Goal: Task Accomplishment & Management: Manage account settings

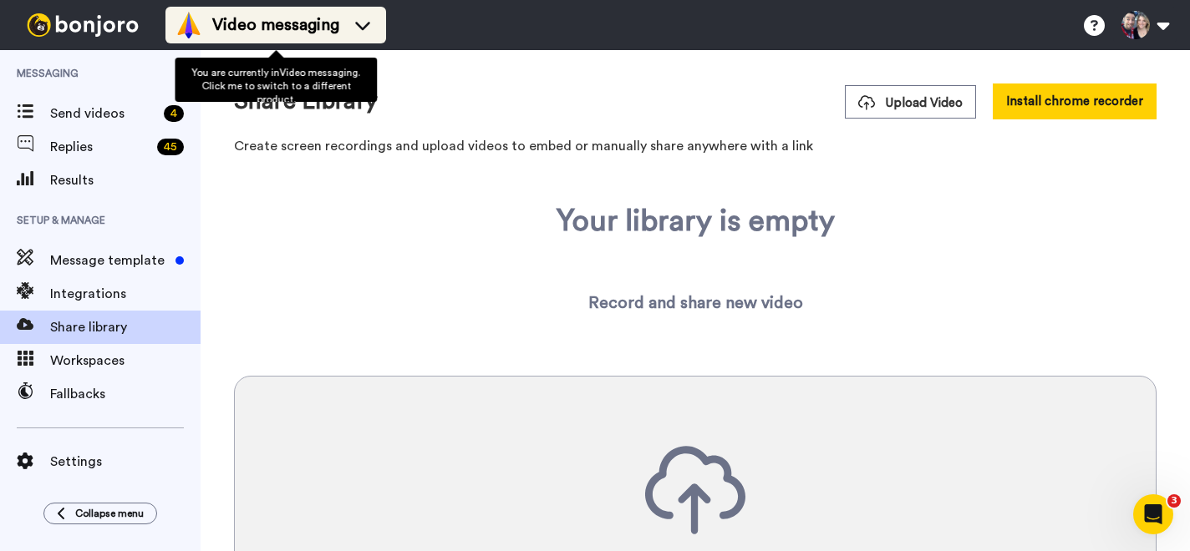
click at [348, 36] on div "Video messaging" at bounding box center [275, 25] width 201 height 27
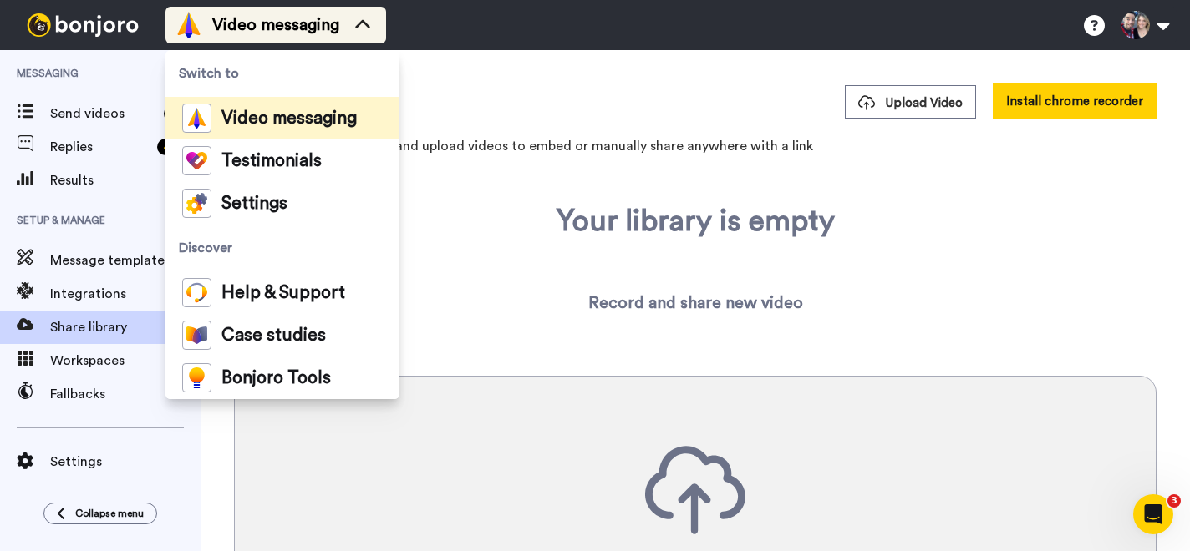
click at [348, 36] on div "Video messaging" at bounding box center [275, 25] width 201 height 27
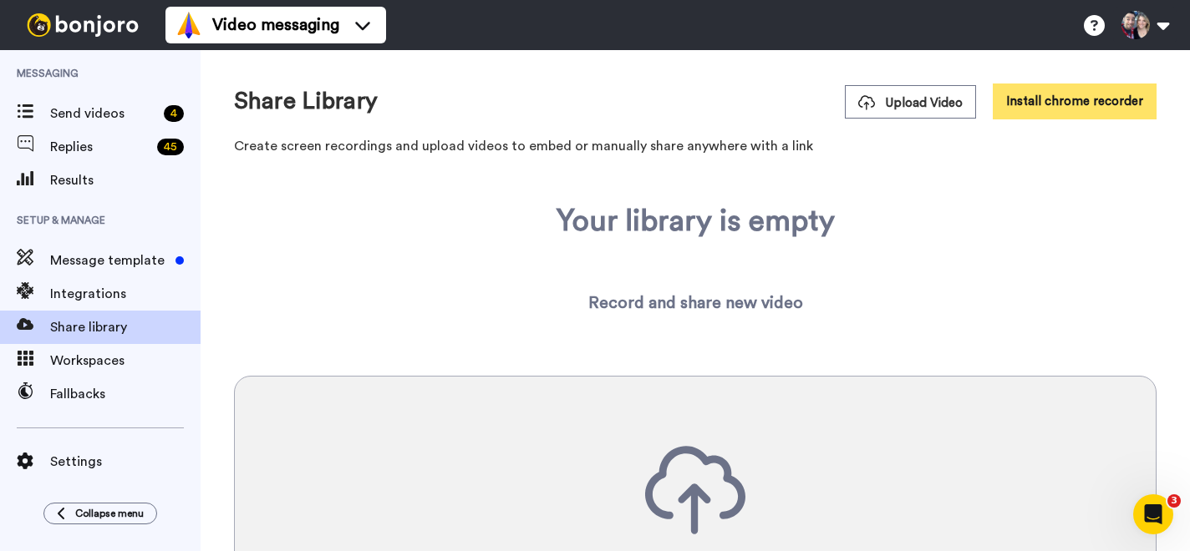
click at [1089, 107] on button "Install chrome recorder" at bounding box center [1075, 102] width 164 height 36
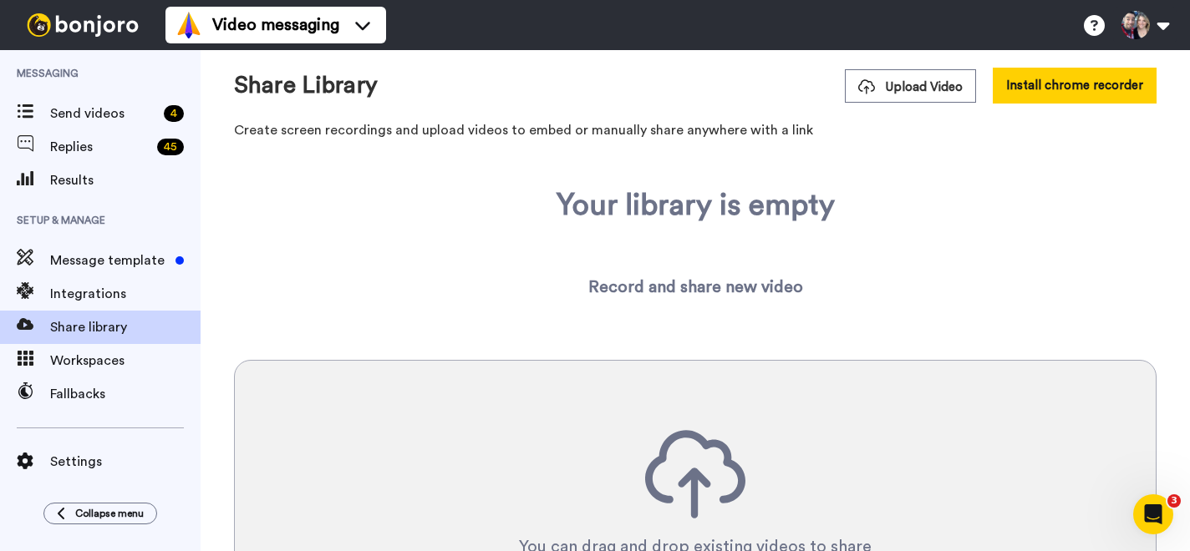
scroll to position [28, 0]
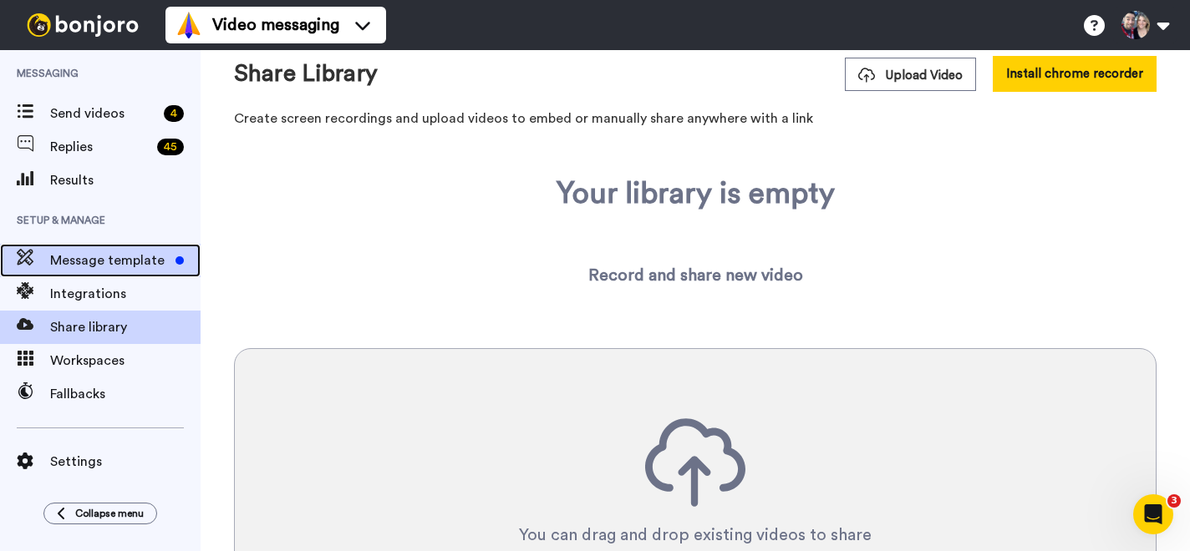
click at [145, 272] on div "Message template" at bounding box center [100, 260] width 201 height 33
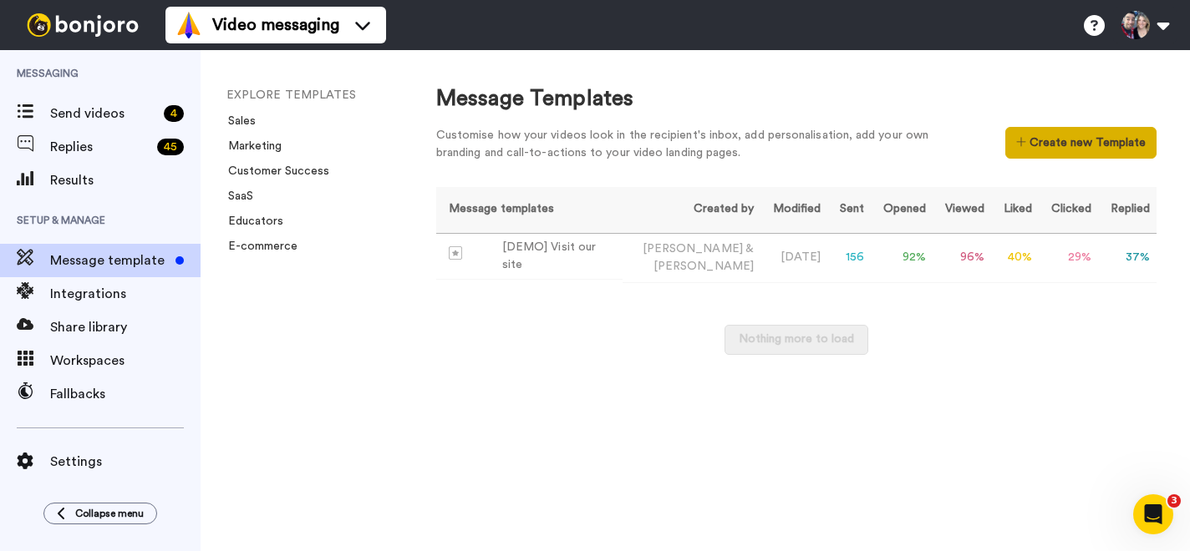
click at [1030, 155] on button "Create new Template" at bounding box center [1080, 143] width 151 height 32
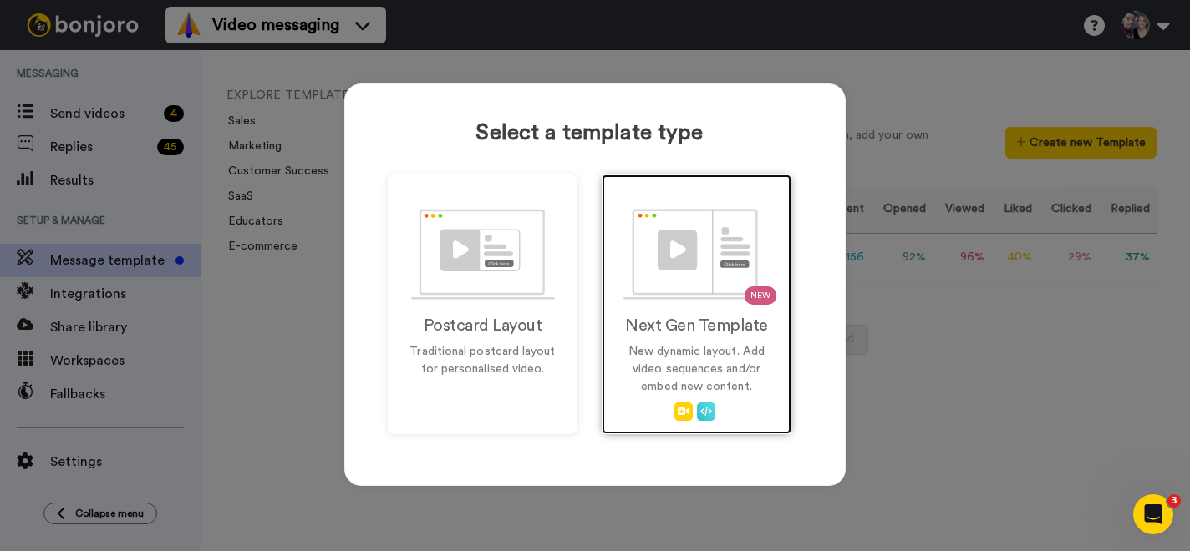
click at [634, 348] on p "New dynamic layout. Add video sequences and/or embed new content." at bounding box center [696, 369] width 155 height 53
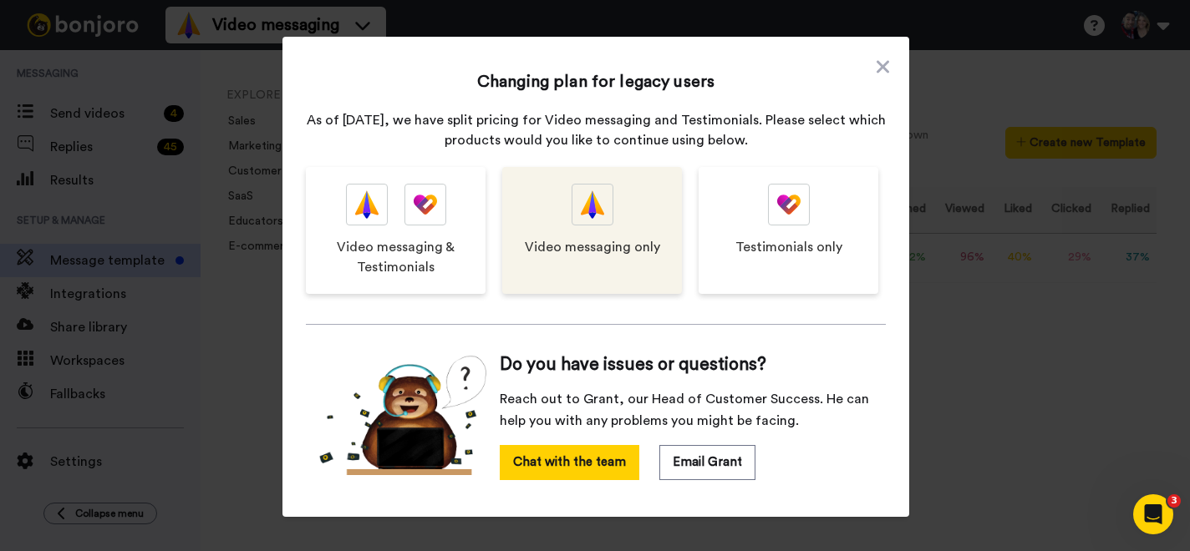
click at [593, 247] on span "Video messaging only" at bounding box center [592, 247] width 135 height 20
click at [606, 219] on div at bounding box center [592, 205] width 42 height 42
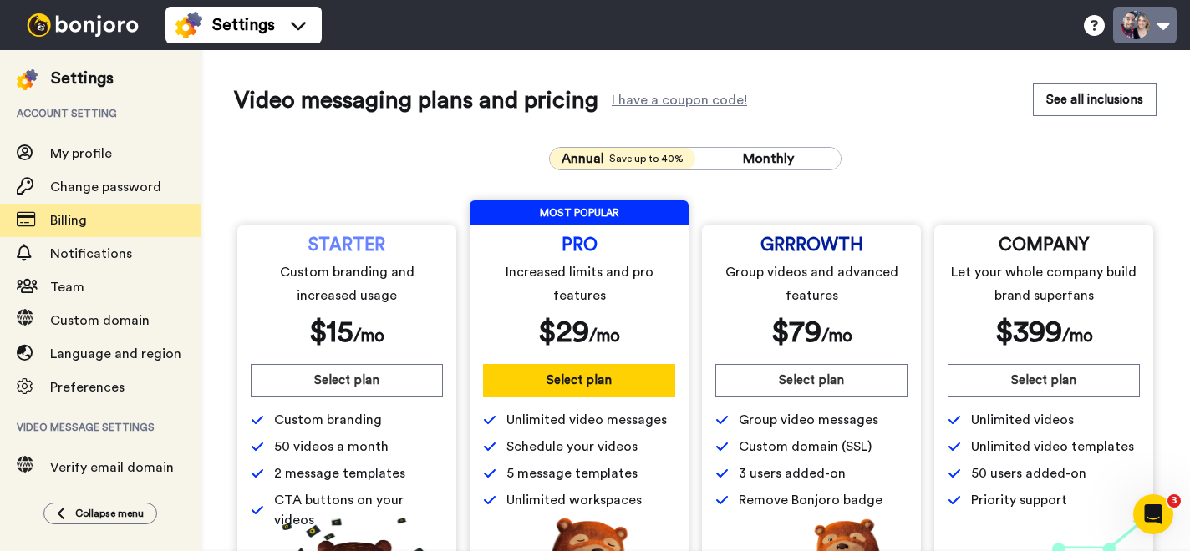
click at [1158, 22] on button at bounding box center [1144, 25] width 63 height 37
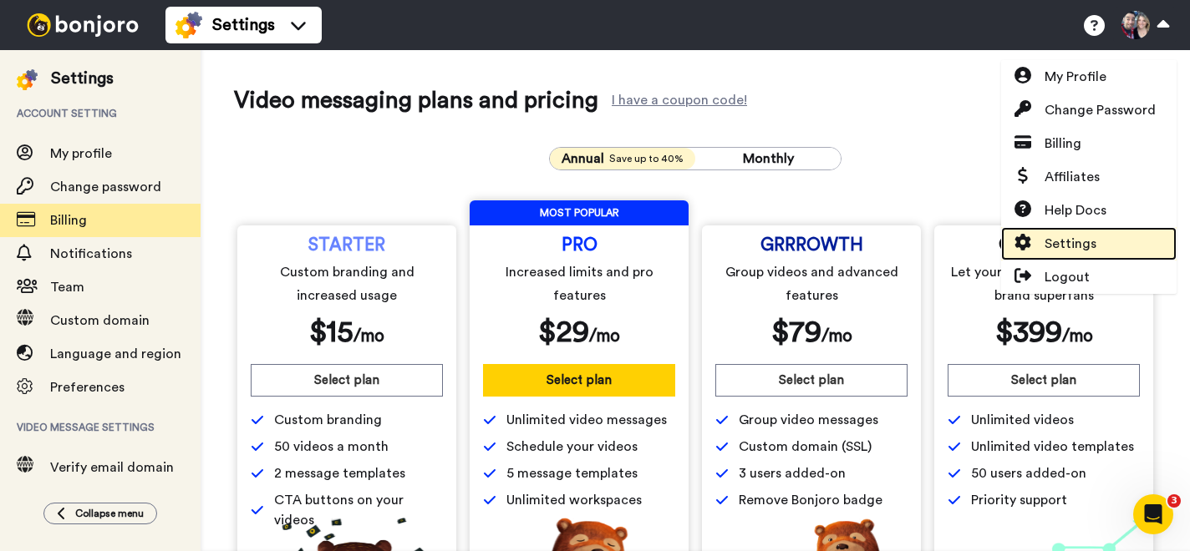
click at [1084, 242] on span "Settings" at bounding box center [1070, 244] width 52 height 20
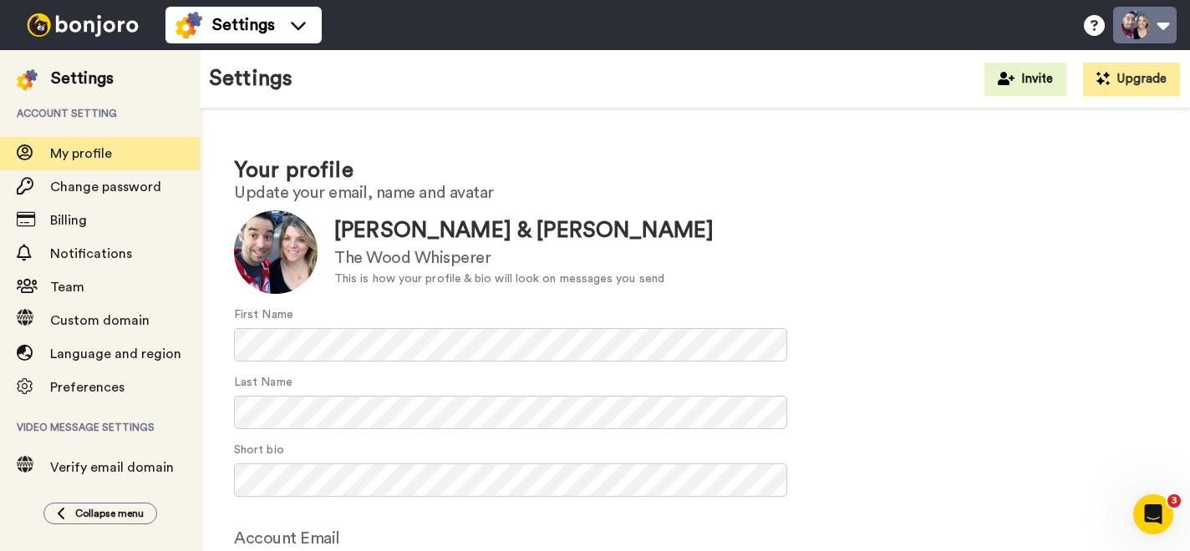
click at [1160, 25] on button at bounding box center [1144, 25] width 63 height 37
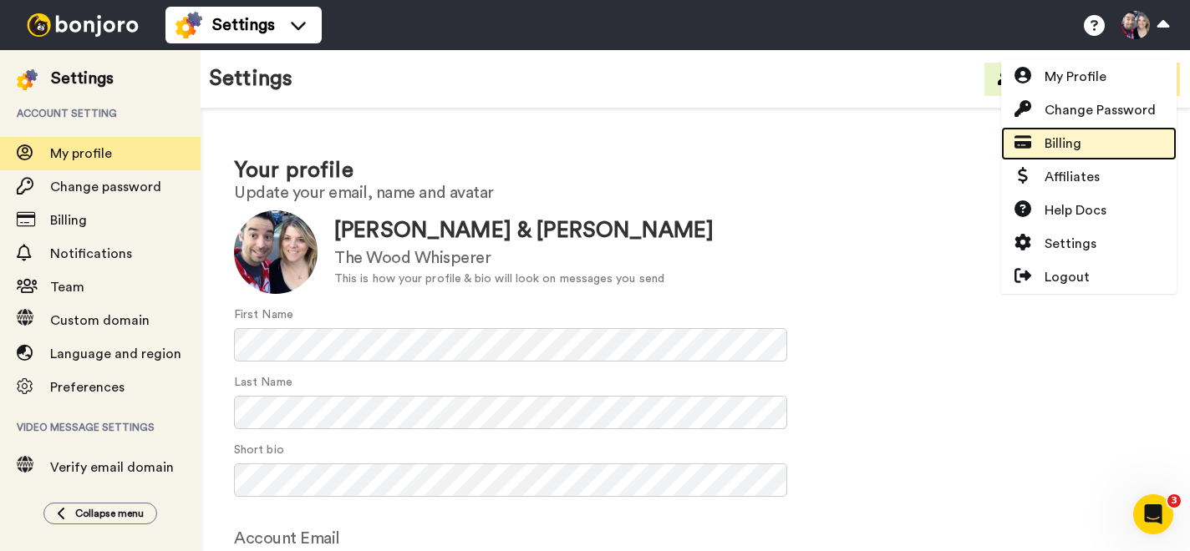
click at [1069, 138] on span "Billing" at bounding box center [1062, 144] width 37 height 20
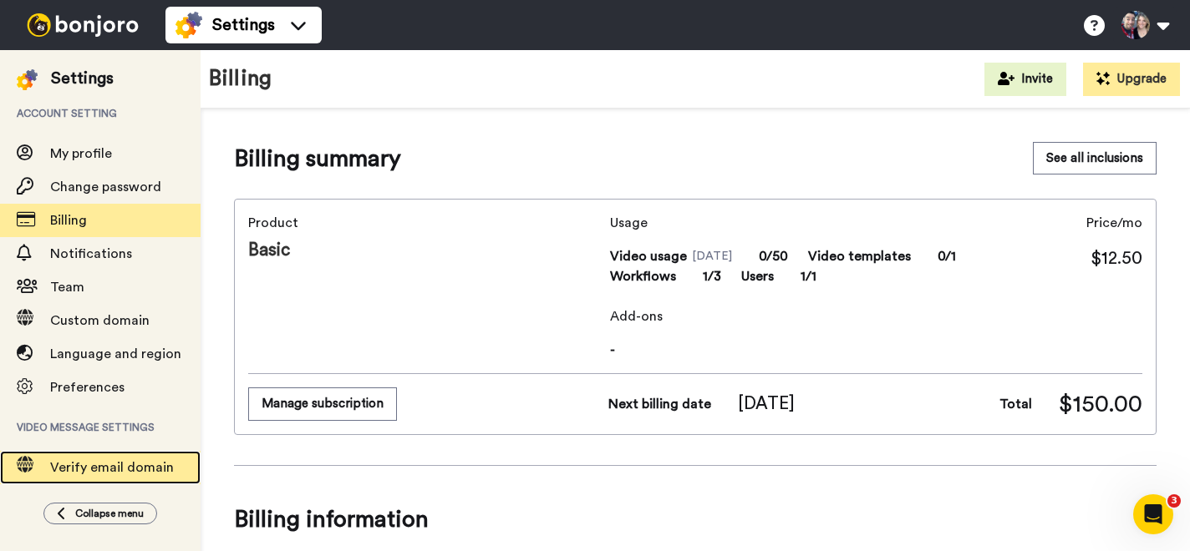
click at [124, 464] on span "Verify email domain" at bounding box center [112, 467] width 124 height 13
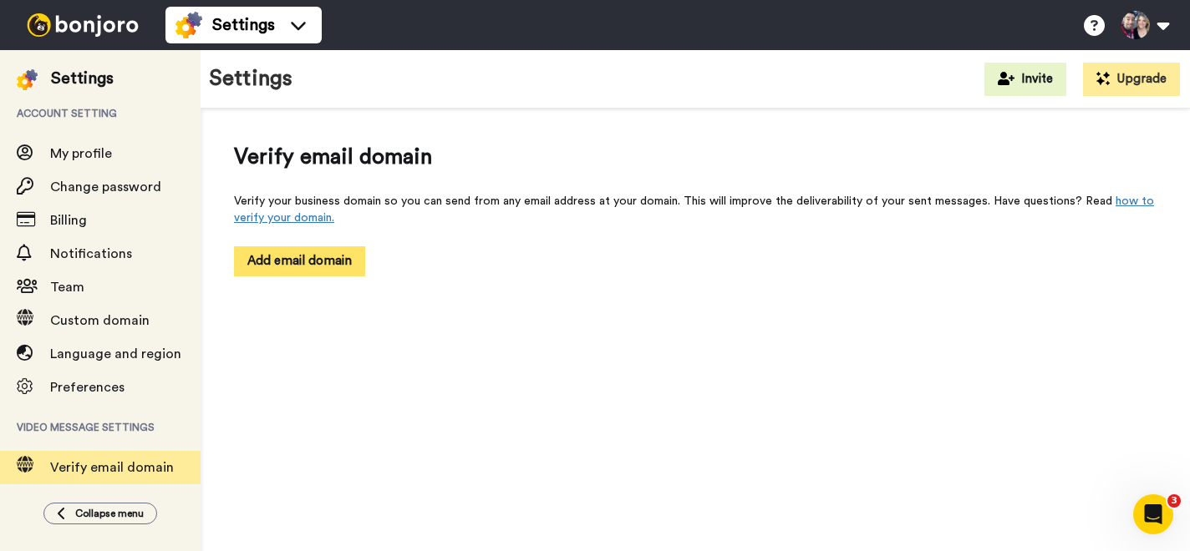
click at [282, 259] on button "Add email domain" at bounding box center [299, 260] width 131 height 29
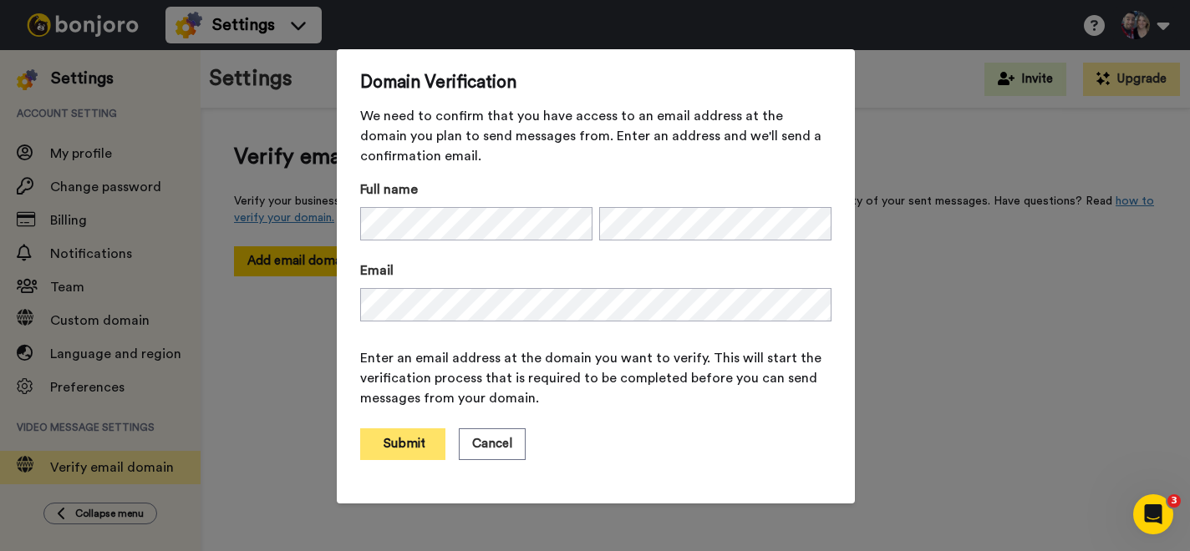
click at [405, 444] on button "Submit" at bounding box center [402, 445] width 85 height 32
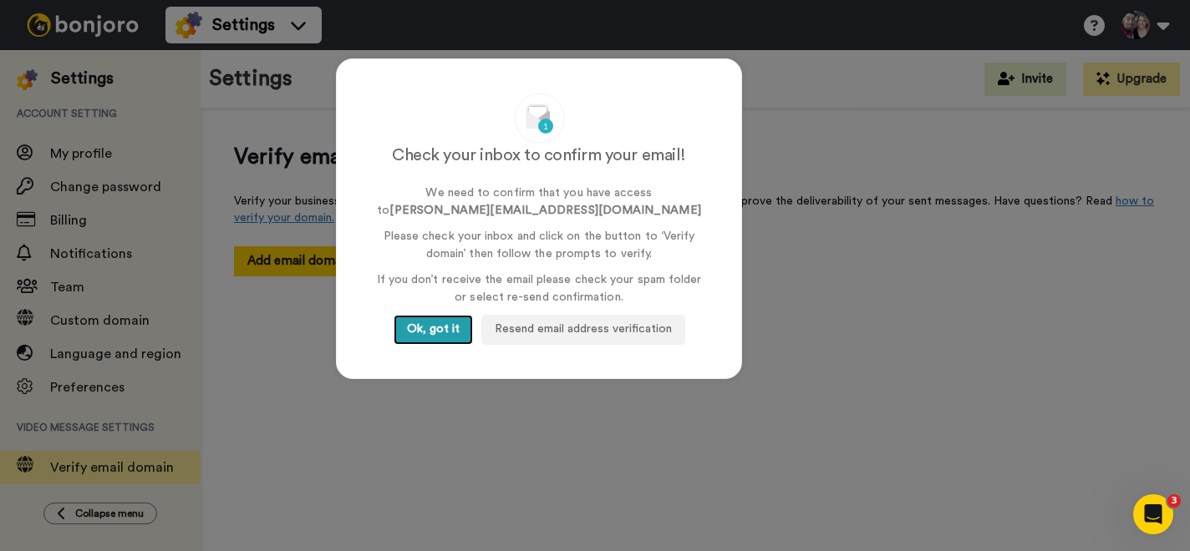
click at [437, 328] on button "Ok, got it" at bounding box center [433, 330] width 79 height 30
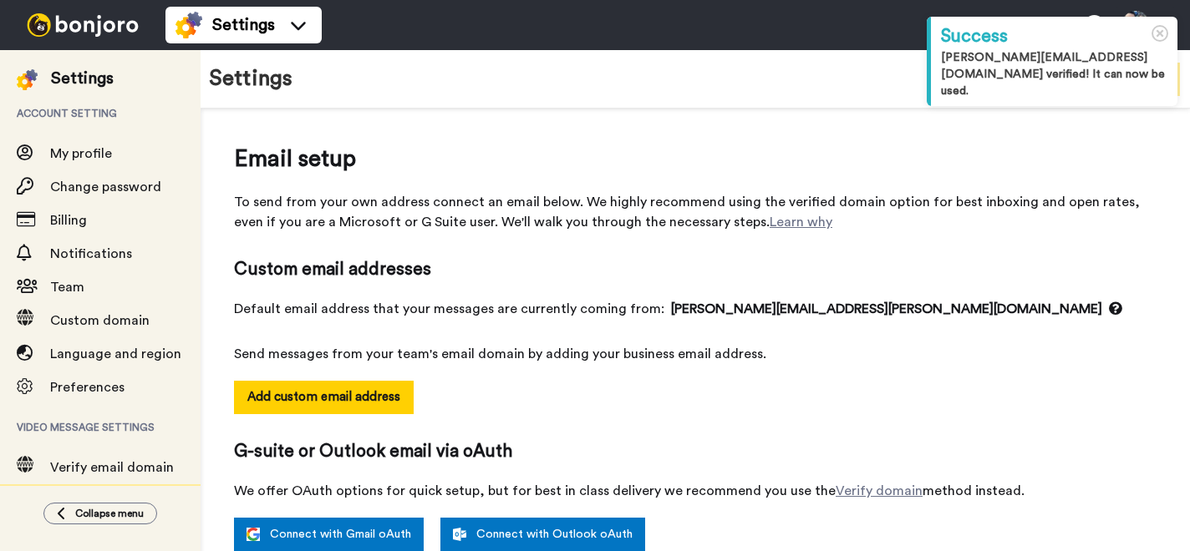
select select "46396"
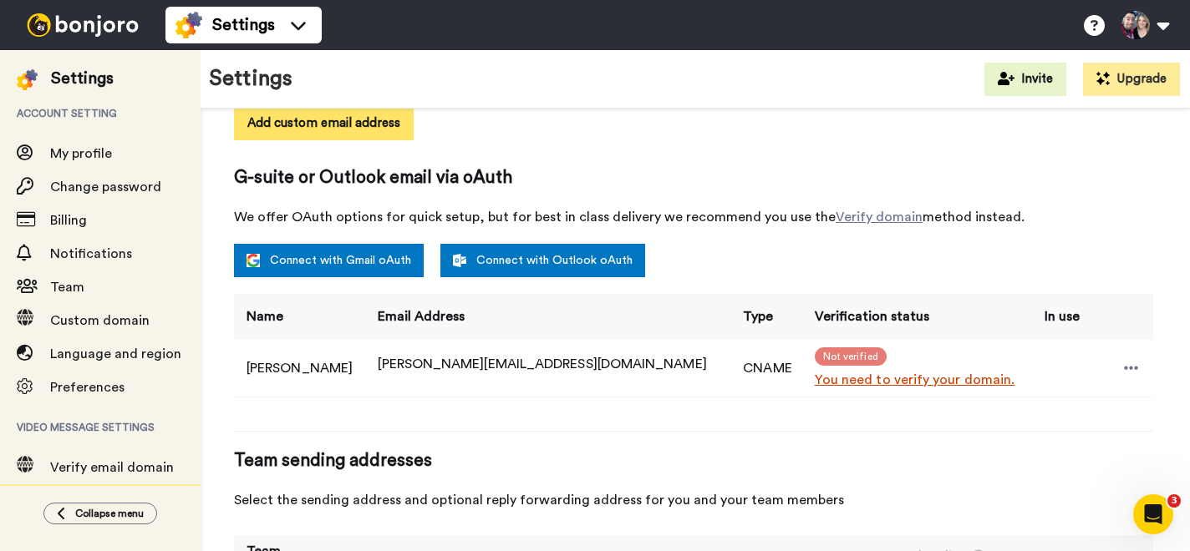
scroll to position [279, 0]
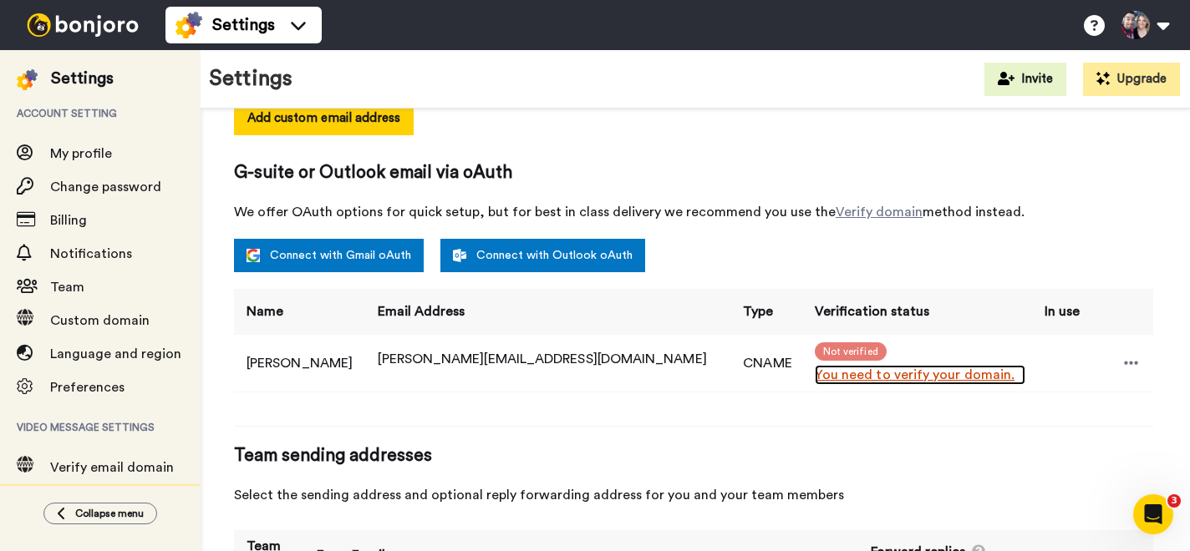
click at [815, 378] on link "You need to verify your domain." at bounding box center [920, 375] width 211 height 20
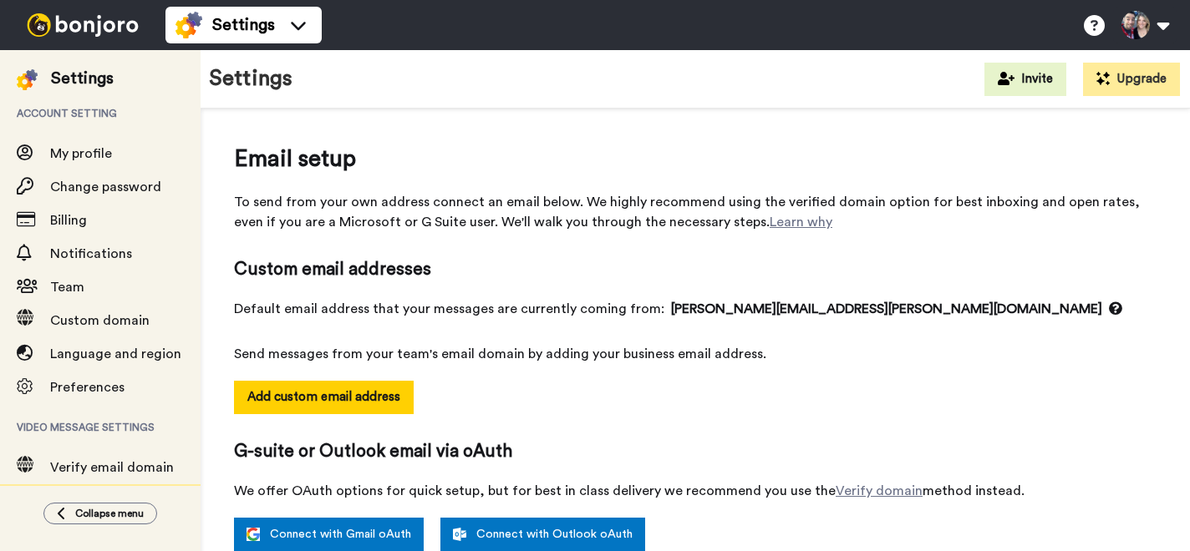
select select "46396"
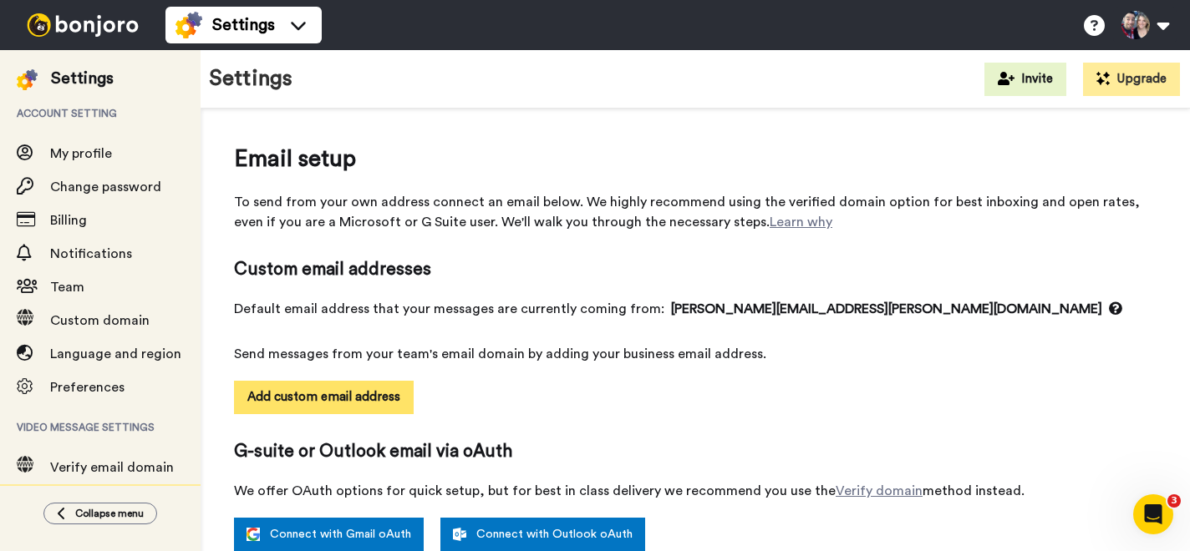
click at [377, 404] on button "Add custom email address" at bounding box center [324, 397] width 180 height 33
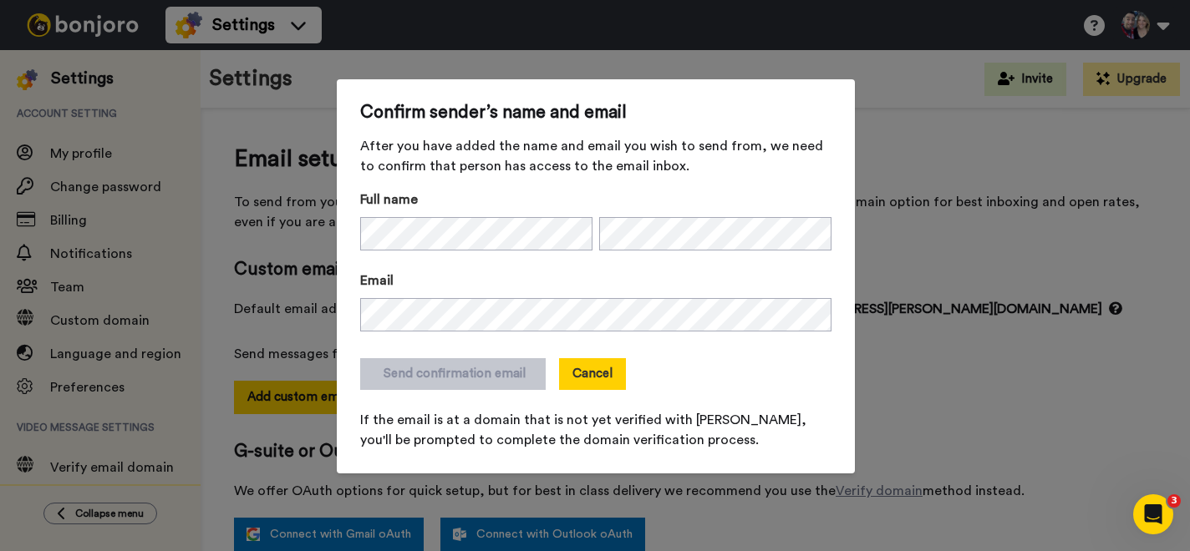
click at [577, 381] on button "Cancel" at bounding box center [592, 374] width 67 height 32
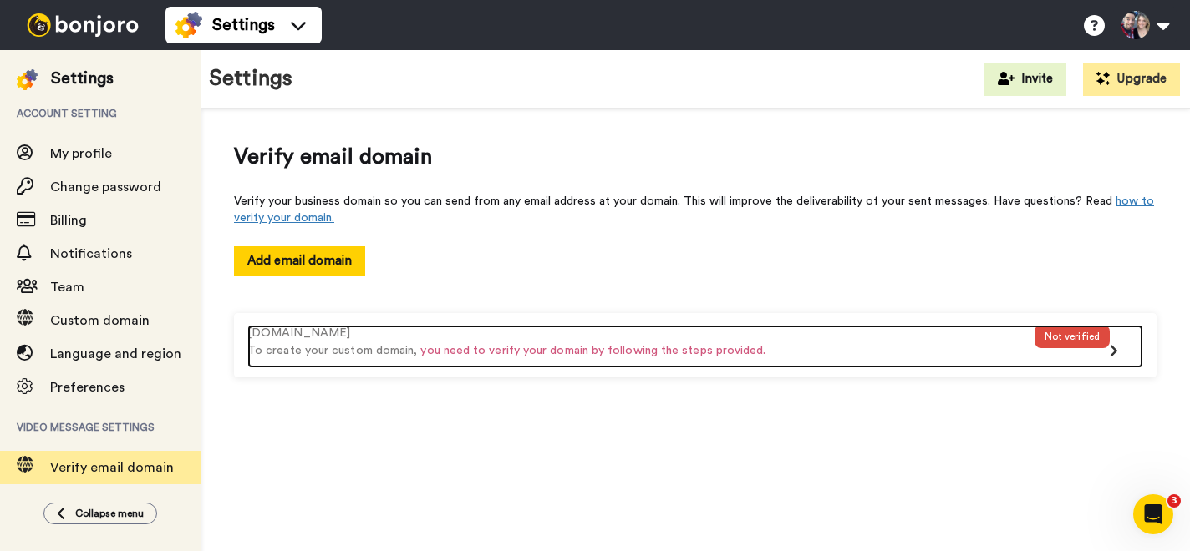
click at [1090, 358] on div "Not verified" at bounding box center [1071, 346] width 75 height 43
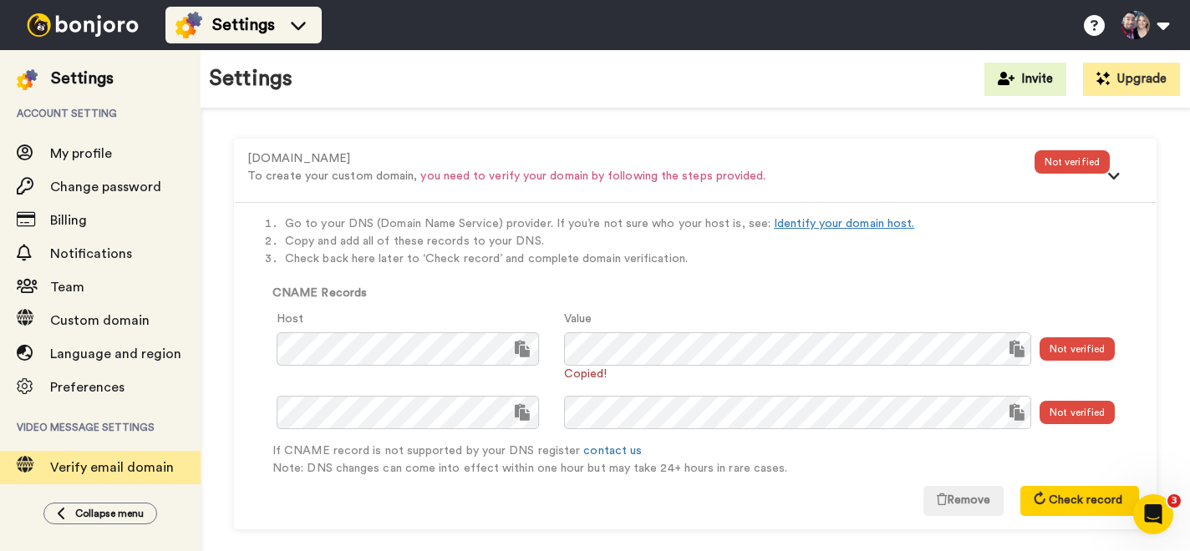
scroll to position [191, 0]
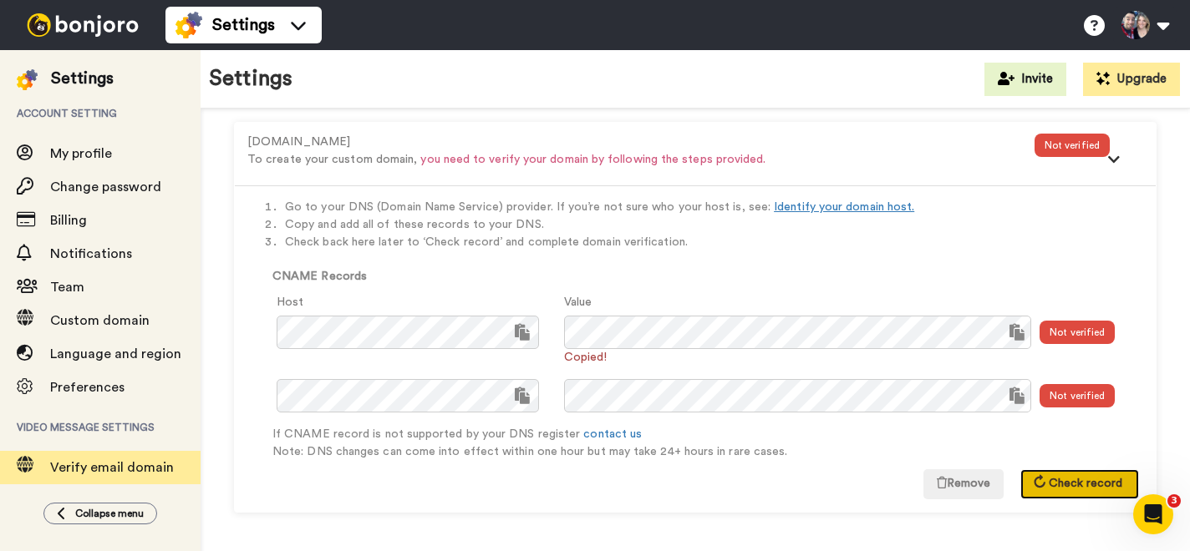
click at [1050, 483] on span "Check record" at bounding box center [1086, 484] width 74 height 12
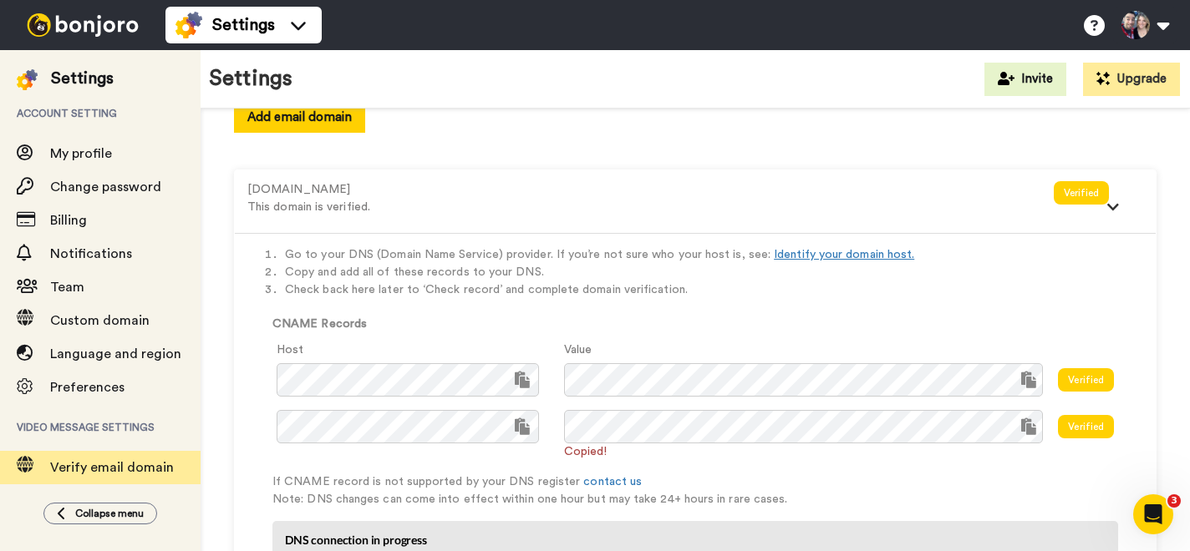
scroll to position [0, 0]
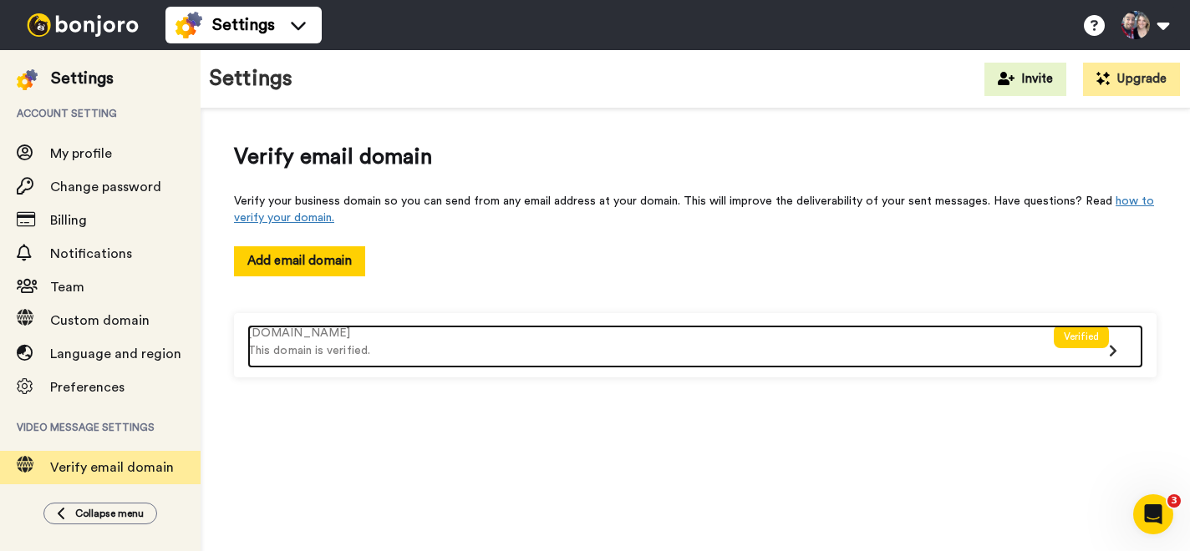
click at [278, 340] on div "[DOMAIN_NAME]" at bounding box center [650, 334] width 806 height 18
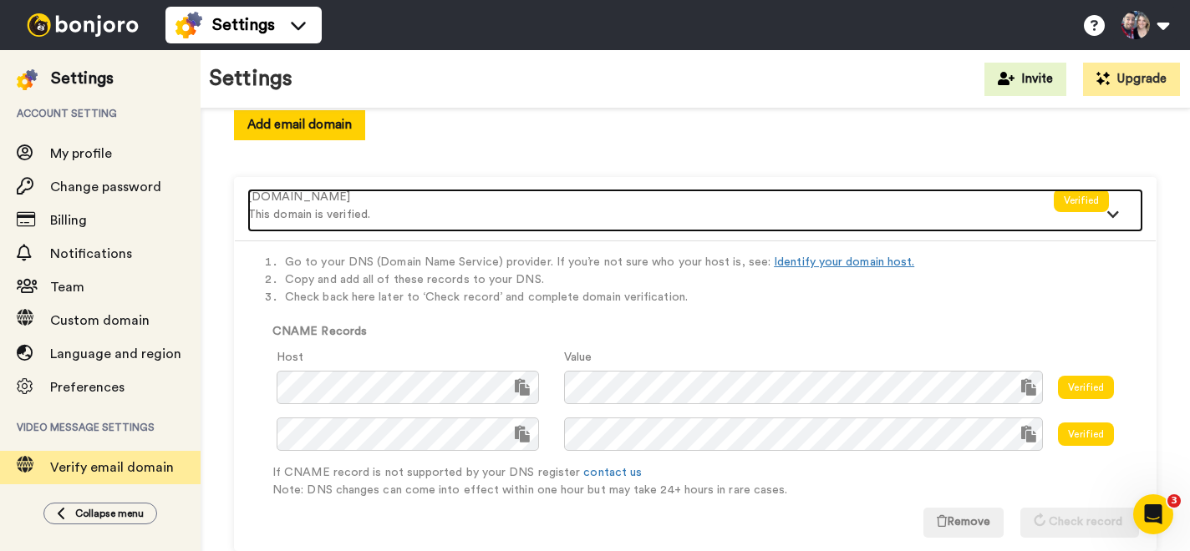
scroll to position [175, 0]
